Goal: Task Accomplishment & Management: Manage account settings

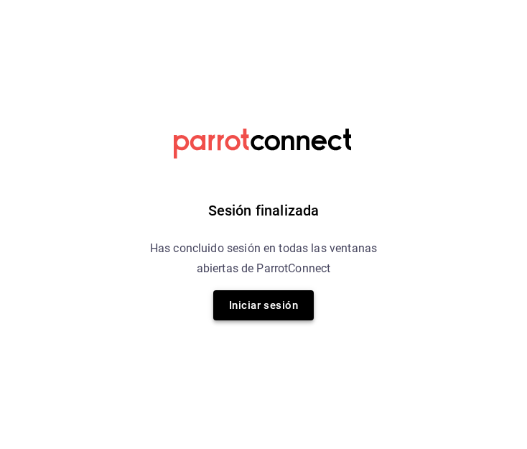
click at [262, 312] on button "Iniciar sesión" at bounding box center [263, 305] width 101 height 30
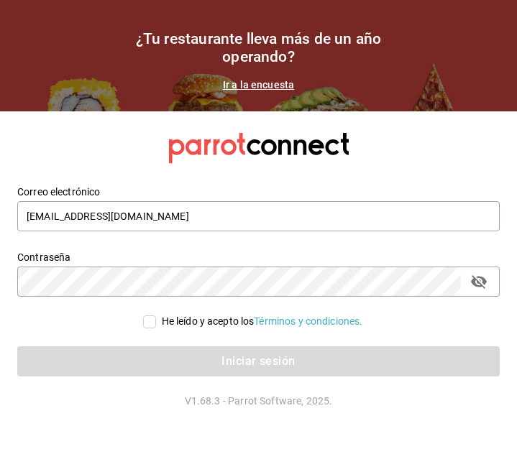
click at [149, 320] on input "He leído y acepto los Términos y condiciones." at bounding box center [149, 321] width 13 height 13
checkbox input "true"
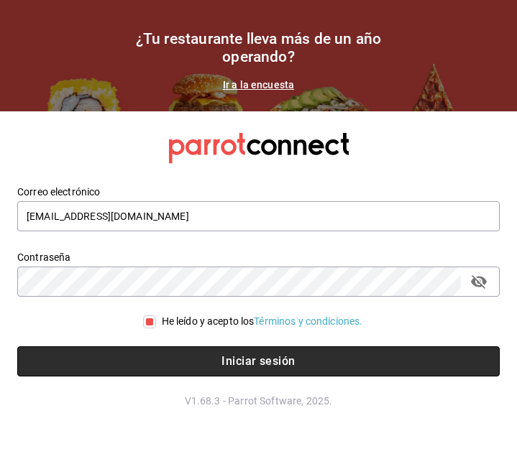
click at [193, 366] on button "Iniciar sesión" at bounding box center [258, 361] width 482 height 30
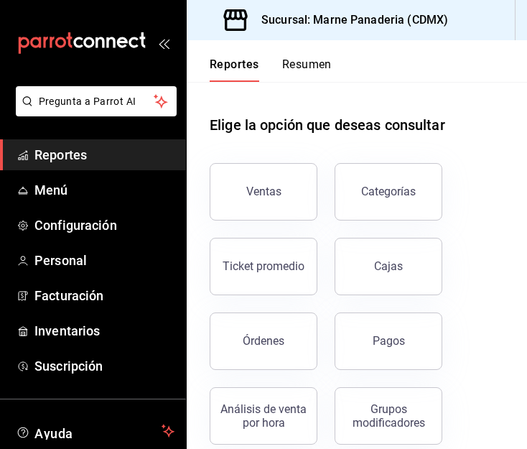
drag, startPoint x: 372, startPoint y: 321, endPoint x: 324, endPoint y: 206, distance: 124.6
click at [372, 321] on button "Pagos" at bounding box center [389, 341] width 108 height 57
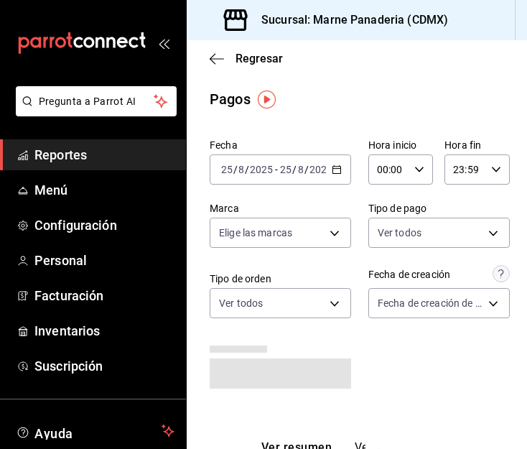
click at [335, 172] on icon "button" at bounding box center [337, 170] width 10 height 10
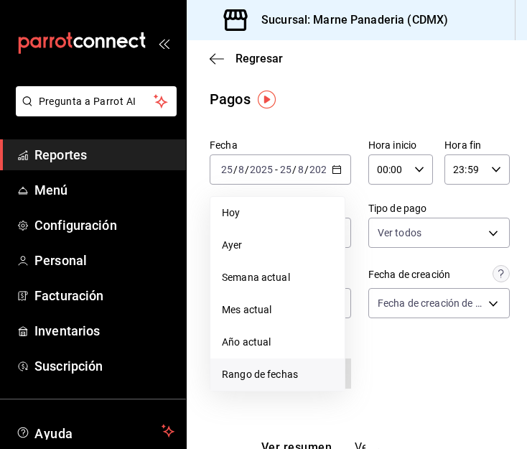
click at [285, 373] on span "Rango de fechas" at bounding box center [277, 374] width 111 height 15
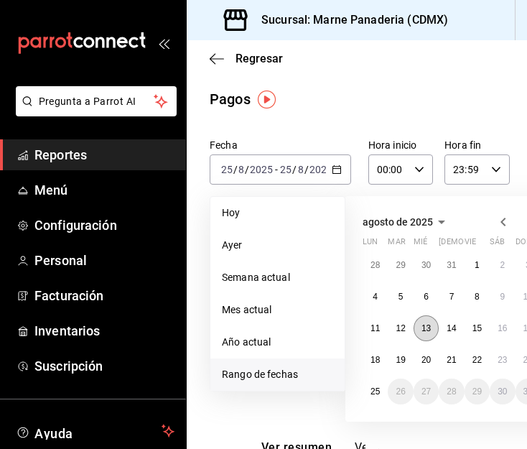
scroll to position [0, 80]
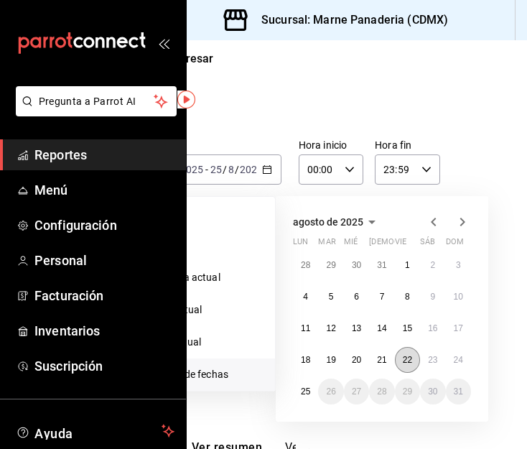
click at [403, 363] on abbr "22" at bounding box center [407, 360] width 9 height 10
click at [454, 355] on abbr "24" at bounding box center [458, 360] width 9 height 10
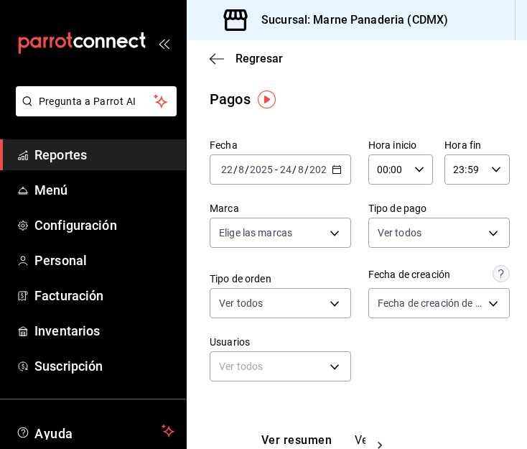
click at [341, 167] on div "2025-08-22 22 / 8 / 2025 - 2025-08-24 24 / 8 / 2025" at bounding box center [281, 169] width 142 height 30
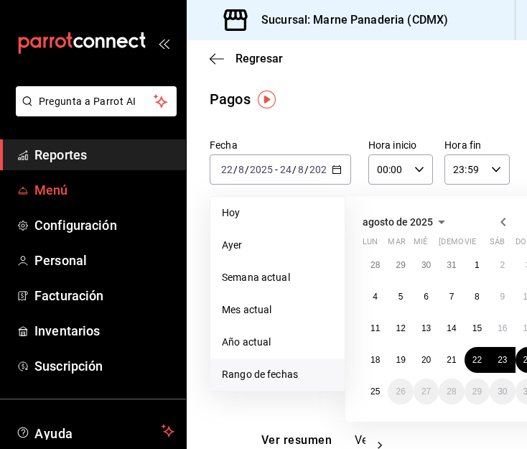
click at [65, 190] on span "Menú" at bounding box center [104, 189] width 140 height 19
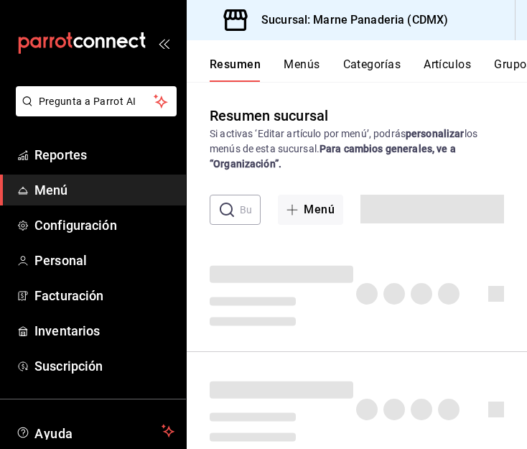
click at [65, 190] on span "Menú" at bounding box center [104, 189] width 140 height 19
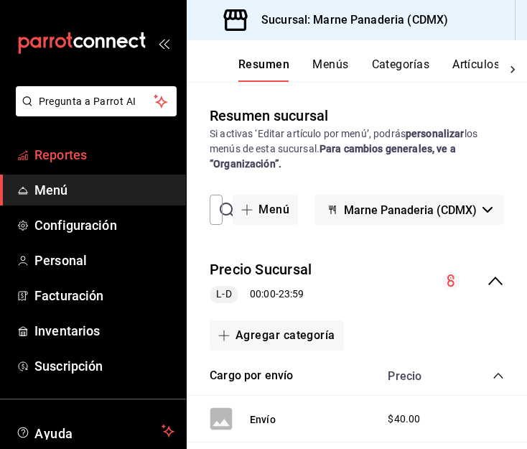
click at [82, 163] on span "Reportes" at bounding box center [104, 154] width 140 height 19
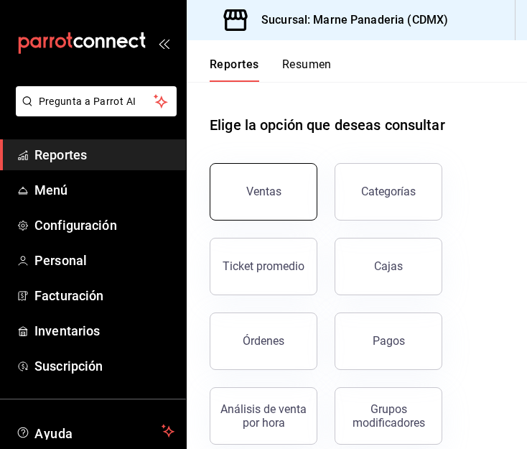
click at [275, 188] on div "Ventas" at bounding box center [263, 192] width 35 height 14
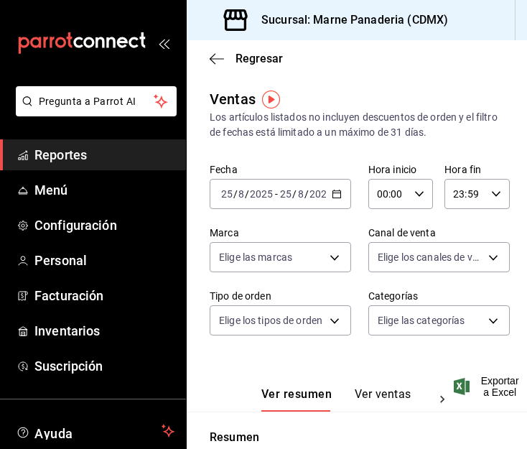
click at [338, 207] on div "2025-08-25 25 / 8 / 2025 - 2025-08-25 25 / 8 / 2025" at bounding box center [281, 194] width 142 height 30
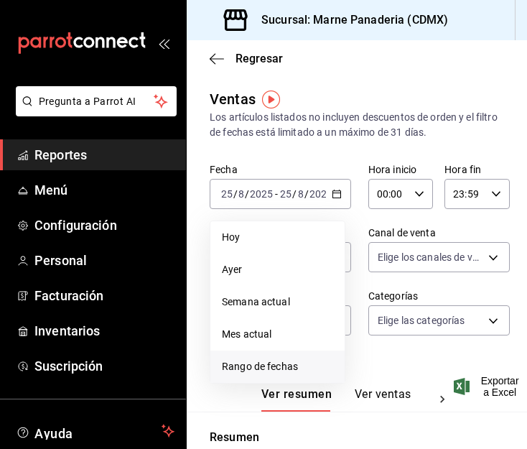
click at [279, 379] on li "Rango de fechas" at bounding box center [278, 367] width 134 height 32
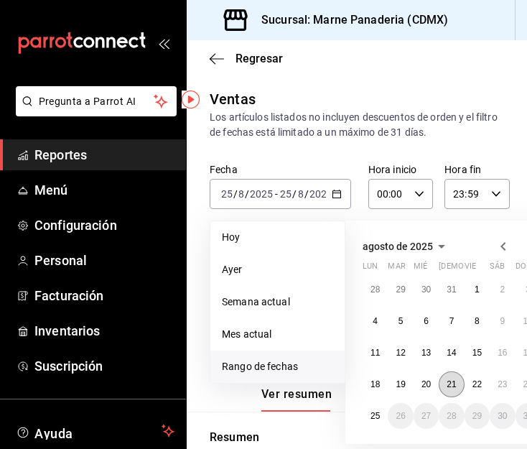
scroll to position [0, 80]
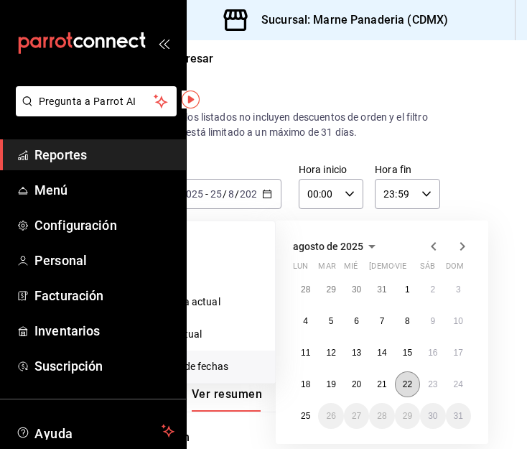
click at [403, 380] on abbr "22" at bounding box center [407, 384] width 9 height 10
click at [446, 379] on button "24" at bounding box center [458, 384] width 25 height 26
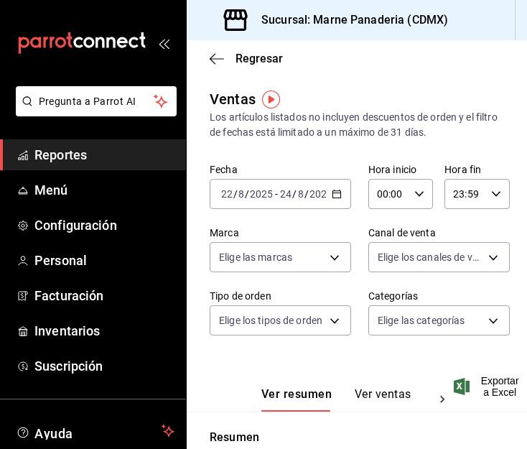
click at [338, 192] on div "2025-08-22 22 / 8 / 2025 - 2025-08-24 24 / 8 / 2025" at bounding box center [281, 194] width 142 height 30
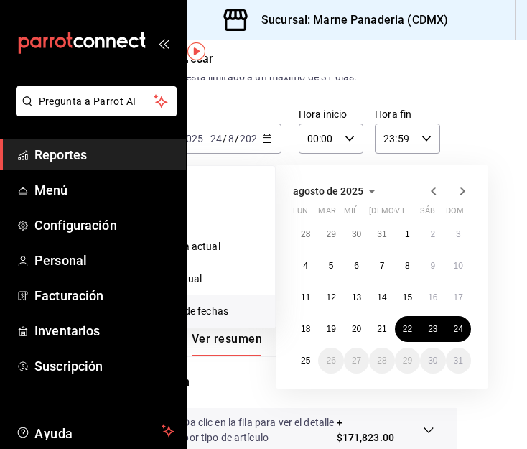
scroll to position [56, 75]
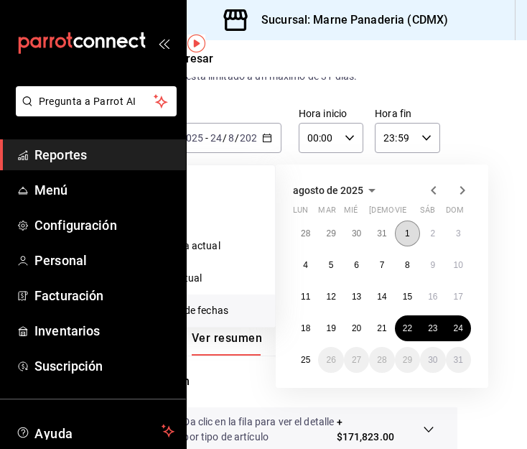
click at [399, 234] on button "1" at bounding box center [407, 234] width 25 height 26
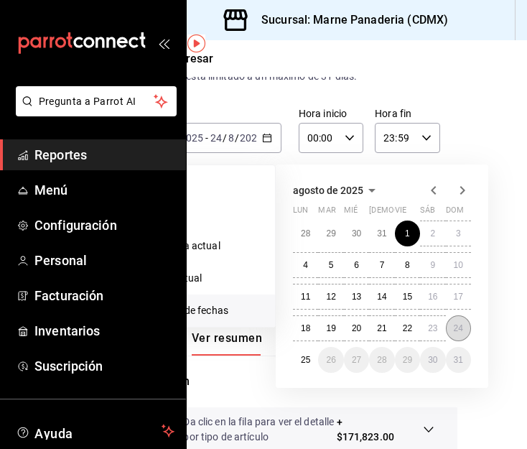
click at [446, 333] on button "24" at bounding box center [458, 328] width 25 height 26
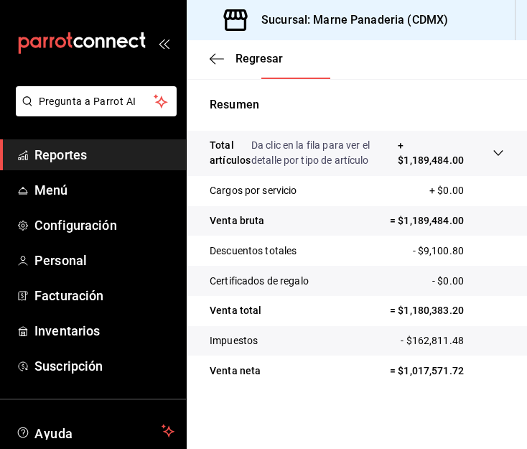
scroll to position [0, 2]
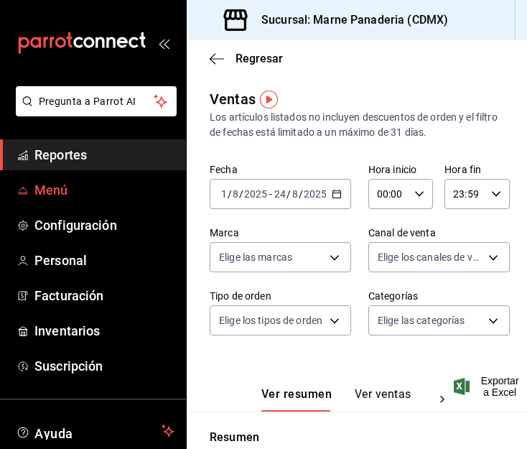
click at [48, 185] on span "Menú" at bounding box center [104, 189] width 140 height 19
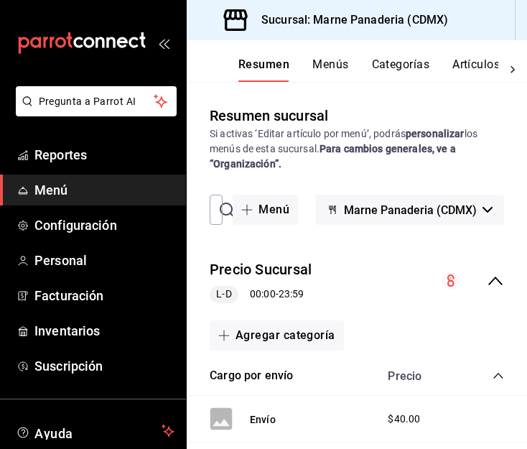
click at [468, 65] on button "Artículos" at bounding box center [476, 69] width 47 height 24
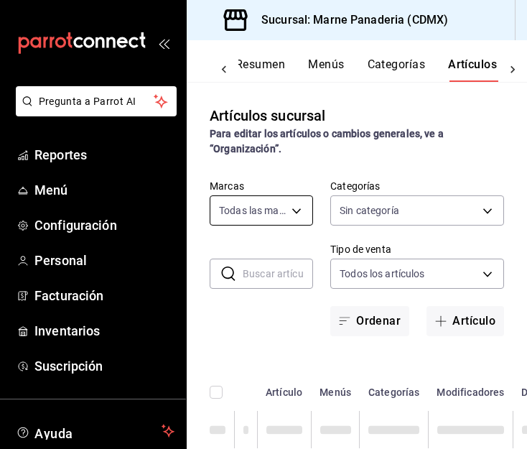
type input "85d85fe5-a511-429d-a5b7-b41691660ca2"
type input "ed7b3c48-de40-42f0-b32d-b62e425c3e7b,4dd16bc6-178f-46f9-a839-483948b183c3,0756c…"
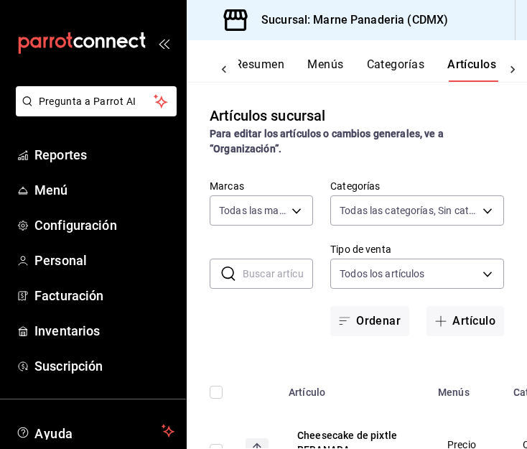
click at [266, 273] on input "text" at bounding box center [278, 273] width 70 height 29
type input "GRANOLA"
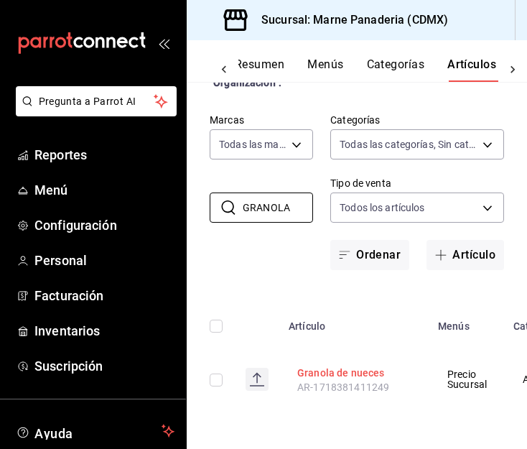
scroll to position [0, 348]
